Goal: Find specific page/section: Find specific page/section

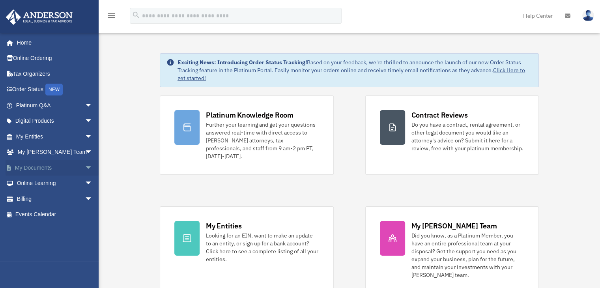
click at [85, 166] on span "arrow_drop_down" at bounding box center [93, 168] width 16 height 16
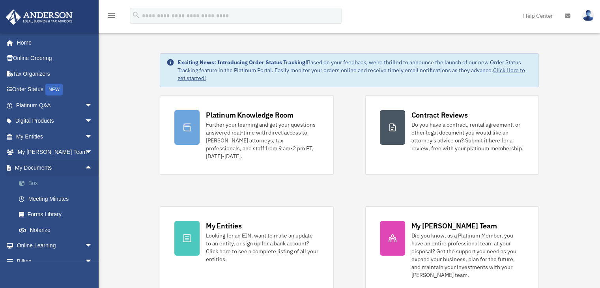
click at [35, 182] on link "Box" at bounding box center [58, 184] width 94 height 16
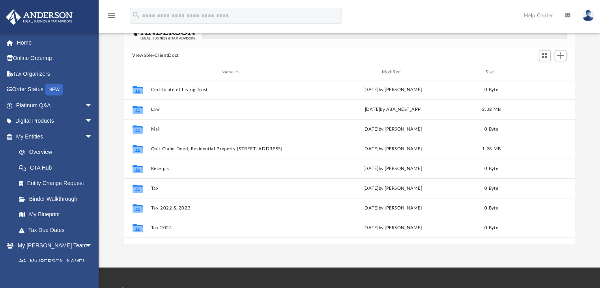
scroll to position [17, 0]
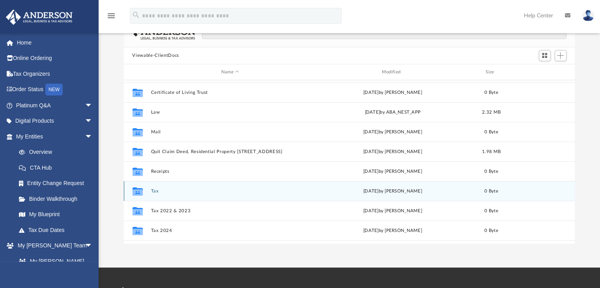
click at [141, 192] on icon "grid" at bounding box center [137, 192] width 10 height 6
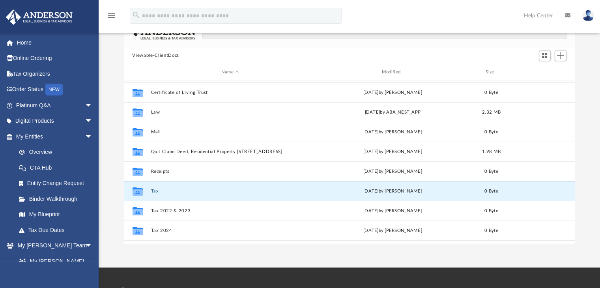
click at [156, 191] on button "Tax" at bounding box center [230, 191] width 159 height 5
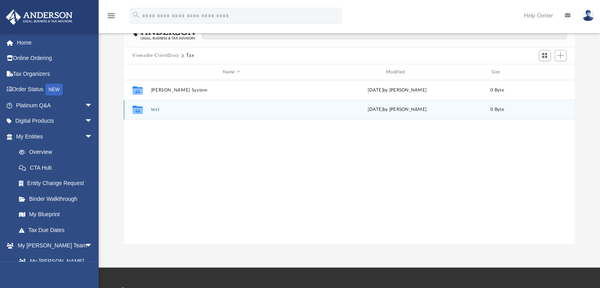
click at [155, 111] on button "test" at bounding box center [232, 109] width 162 height 5
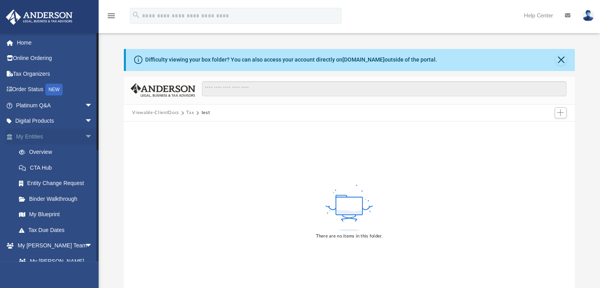
click at [85, 136] on span "arrow_drop_down" at bounding box center [93, 137] width 16 height 16
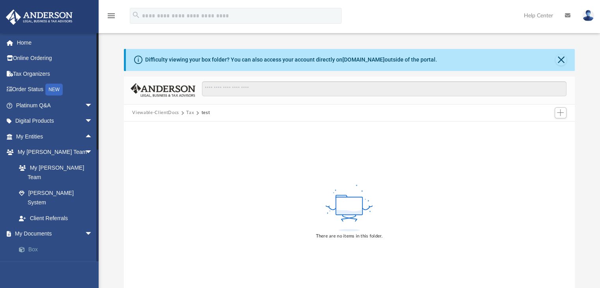
click at [31, 242] on link "Box" at bounding box center [58, 250] width 94 height 16
click at [35, 242] on link "Box" at bounding box center [58, 250] width 94 height 16
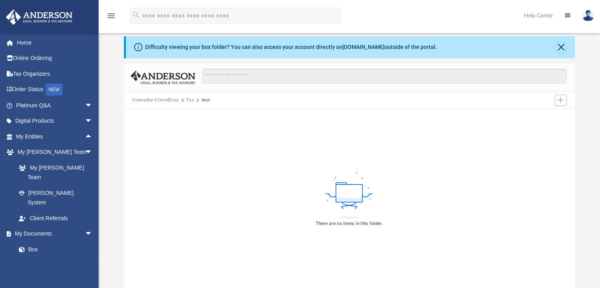
scroll to position [4, 0]
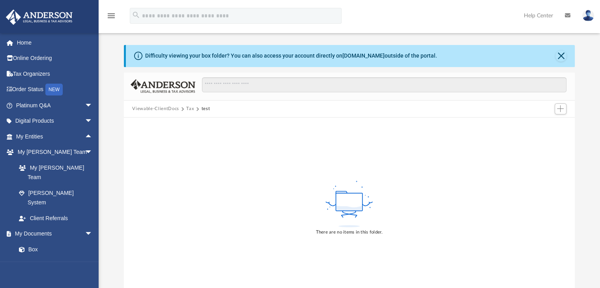
click at [189, 107] on button "Tax" at bounding box center [190, 108] width 8 height 7
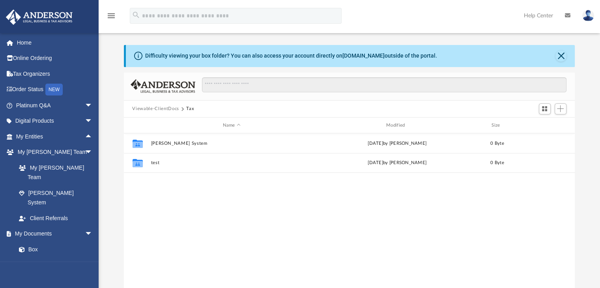
scroll to position [173, 445]
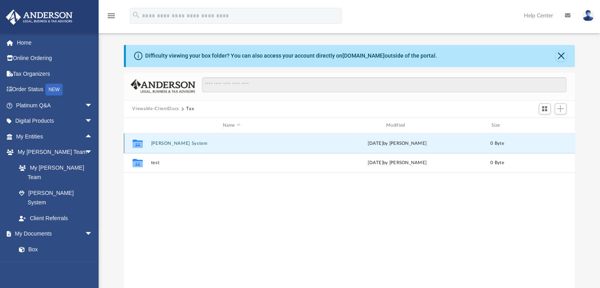
click at [181, 143] on button "[PERSON_NAME] System" at bounding box center [232, 143] width 162 height 5
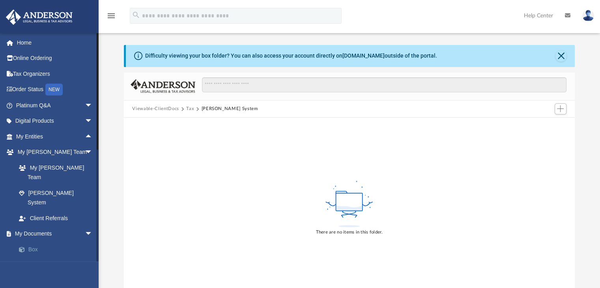
click at [35, 242] on link "Box" at bounding box center [58, 250] width 94 height 16
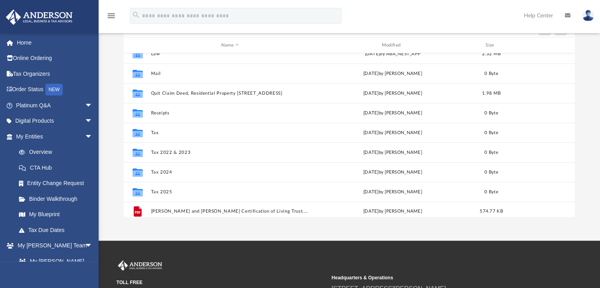
scroll to position [49, 0]
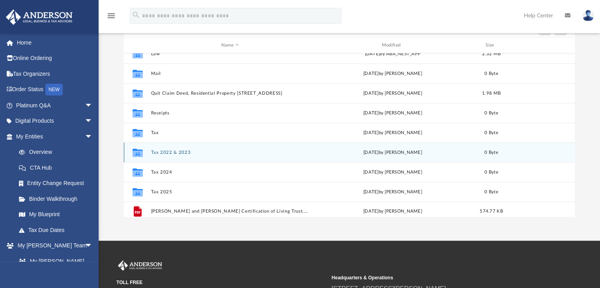
click at [175, 151] on button "Tax 2022 & 2023" at bounding box center [230, 152] width 159 height 5
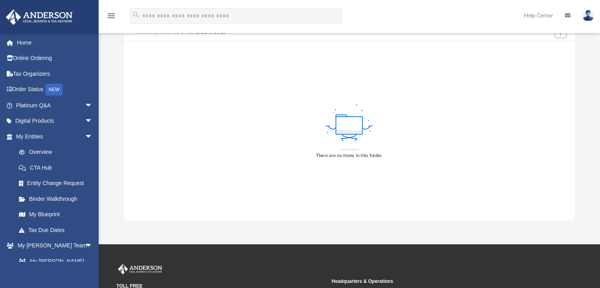
scroll to position [82, 0]
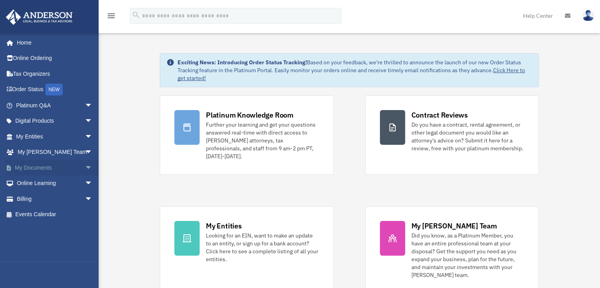
click at [85, 168] on span "arrow_drop_down" at bounding box center [93, 168] width 16 height 16
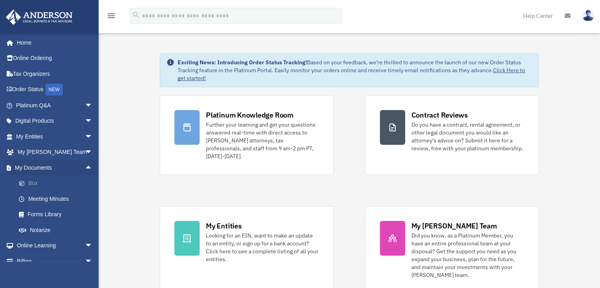
click at [37, 184] on link "Box" at bounding box center [58, 184] width 94 height 16
click at [35, 183] on link "Box" at bounding box center [58, 184] width 94 height 16
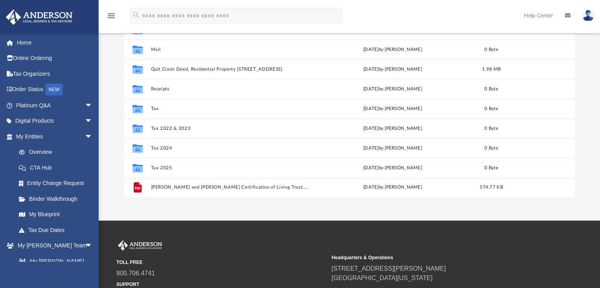
scroll to position [53, 0]
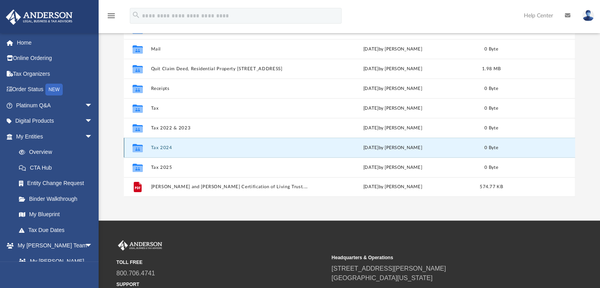
click at [163, 149] on button "Tax 2024" at bounding box center [230, 147] width 159 height 5
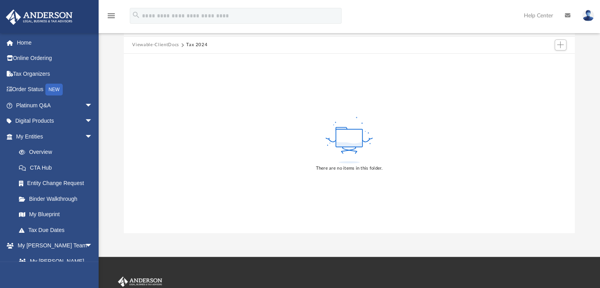
scroll to position [103, 0]
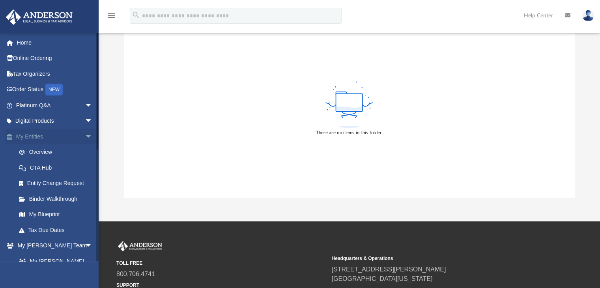
click at [85, 136] on span "arrow_drop_down" at bounding box center [93, 137] width 16 height 16
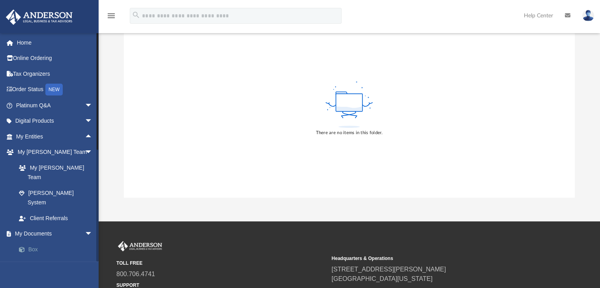
click at [38, 242] on link "Box" at bounding box center [58, 250] width 94 height 16
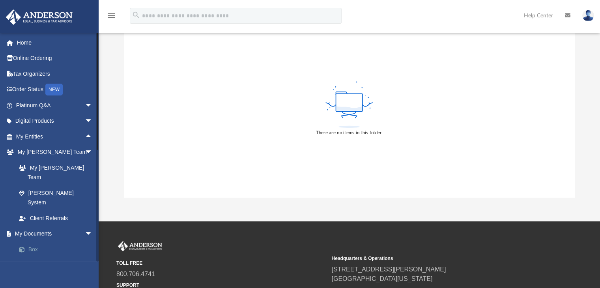
click at [32, 242] on link "Box" at bounding box center [58, 250] width 94 height 16
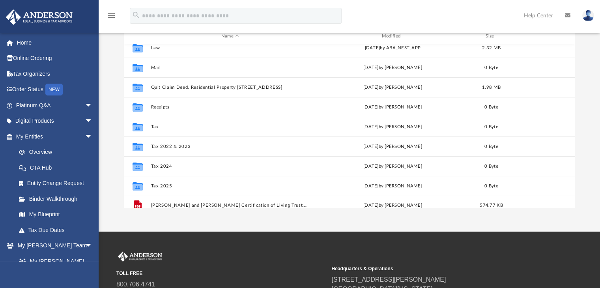
scroll to position [54, 0]
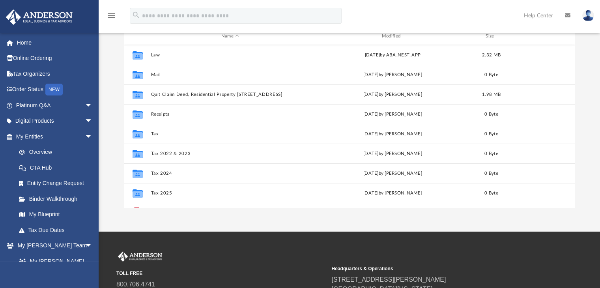
drag, startPoint x: 577, startPoint y: 171, endPoint x: 572, endPoint y: 186, distance: 16.0
click at [572, 184] on div "Difficulty viewing your box folder? You can also access your account directly o…" at bounding box center [350, 82] width 502 height 252
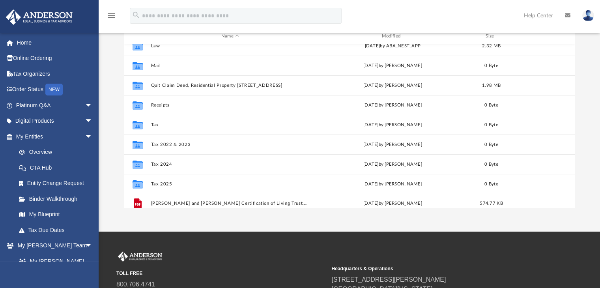
scroll to position [52, 0]
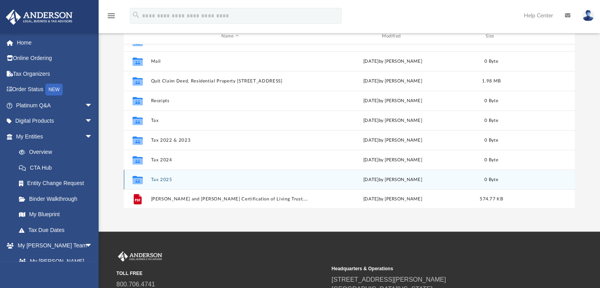
drag, startPoint x: 409, startPoint y: 178, endPoint x: 382, endPoint y: 178, distance: 27.2
click at [382, 178] on div "[DATE] by [PERSON_NAME]" at bounding box center [392, 179] width 159 height 7
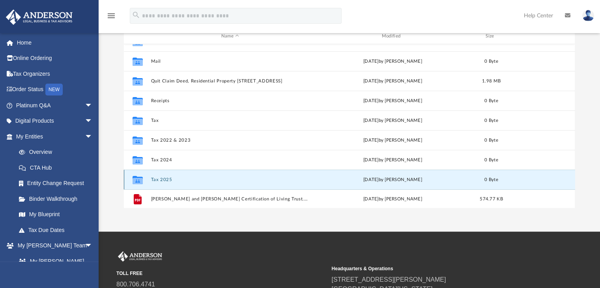
click at [136, 179] on icon "grid" at bounding box center [137, 181] width 10 height 6
click at [136, 180] on icon "grid" at bounding box center [137, 180] width 10 height 8
click at [138, 180] on icon "grid" at bounding box center [137, 181] width 10 height 6
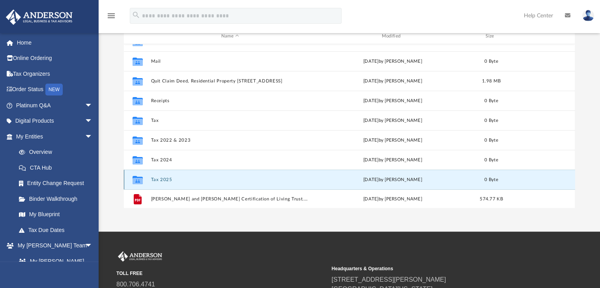
click at [142, 179] on icon "grid" at bounding box center [137, 181] width 10 height 6
click at [163, 180] on button "Tax 2025" at bounding box center [230, 179] width 159 height 5
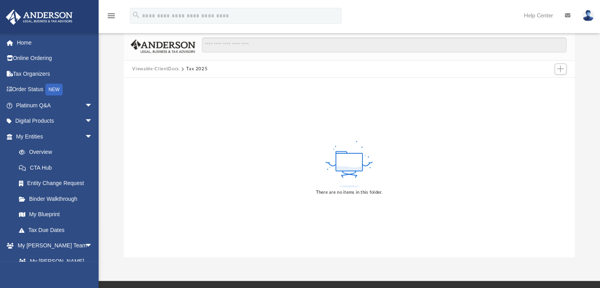
scroll to position [0, 0]
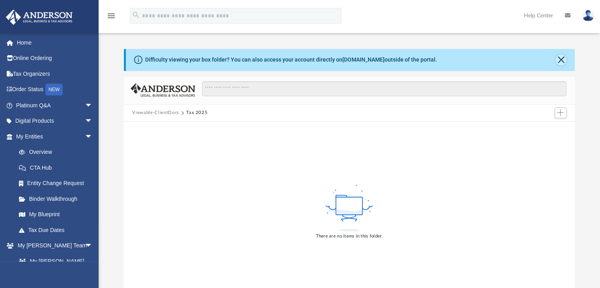
click at [564, 61] on button "Close" at bounding box center [561, 59] width 11 height 11
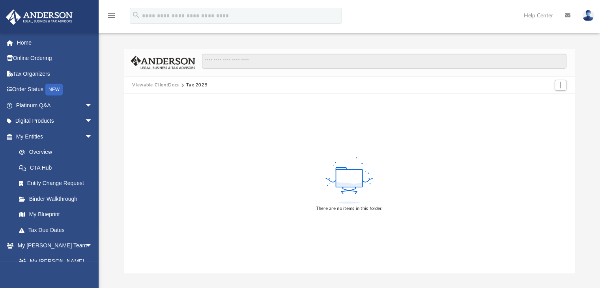
click at [589, 18] on img at bounding box center [589, 15] width 12 height 11
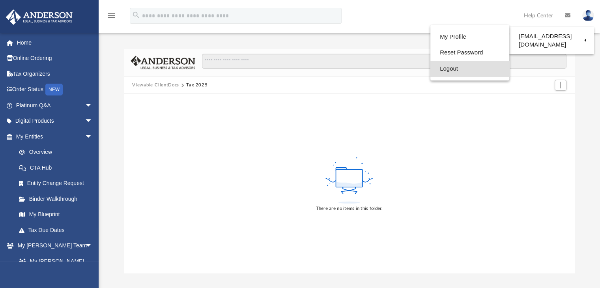
click at [441, 67] on link "Logout" at bounding box center [470, 69] width 79 height 16
